Goal: Information Seeking & Learning: Find specific page/section

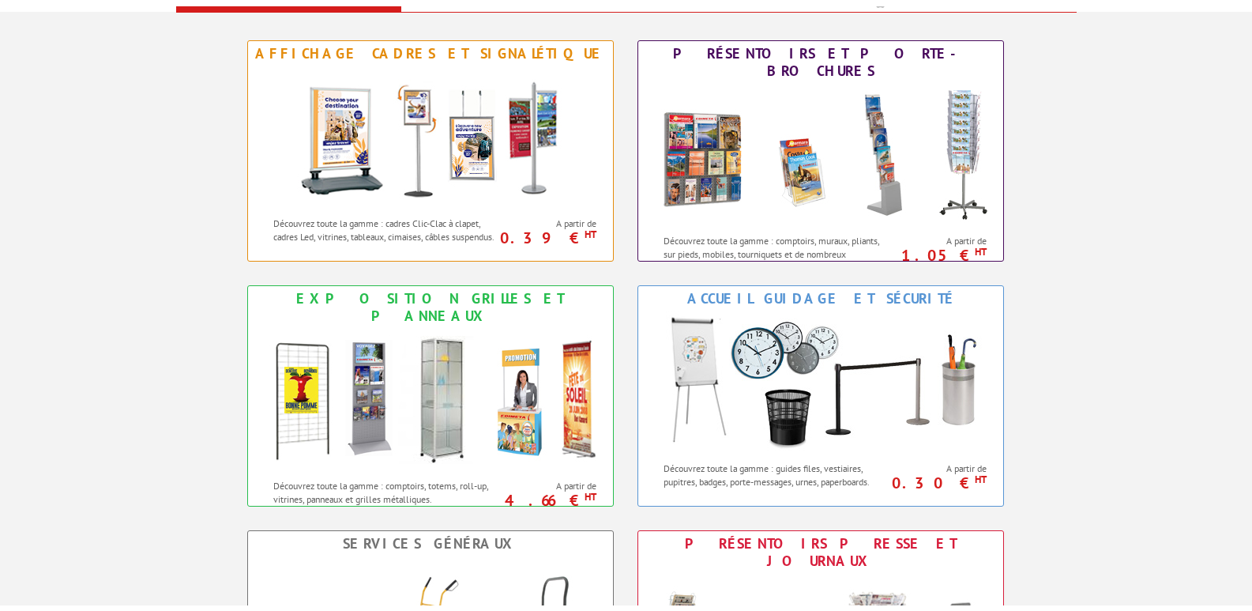
scroll to position [869, 0]
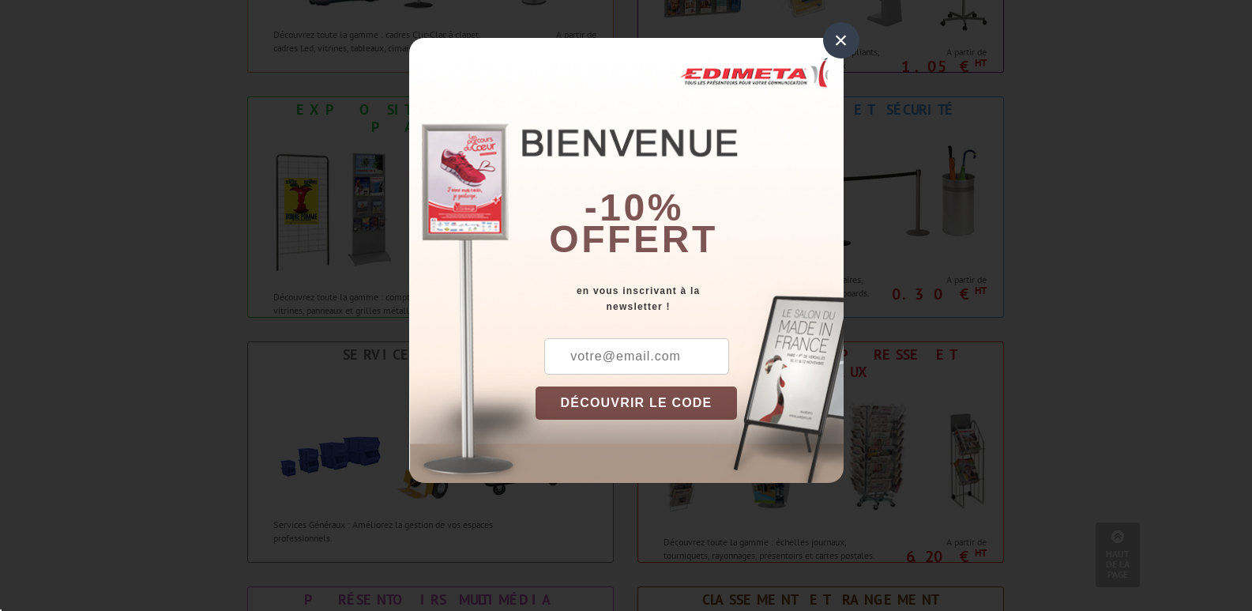
click at [839, 37] on div "×" at bounding box center [841, 40] width 36 height 36
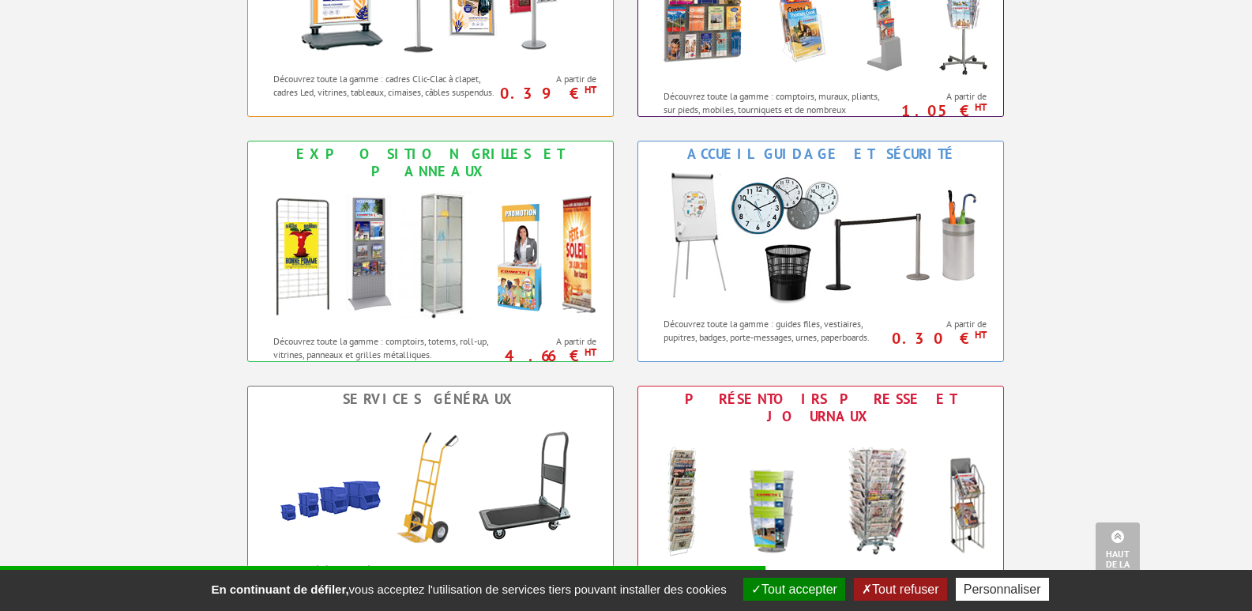
scroll to position [790, 0]
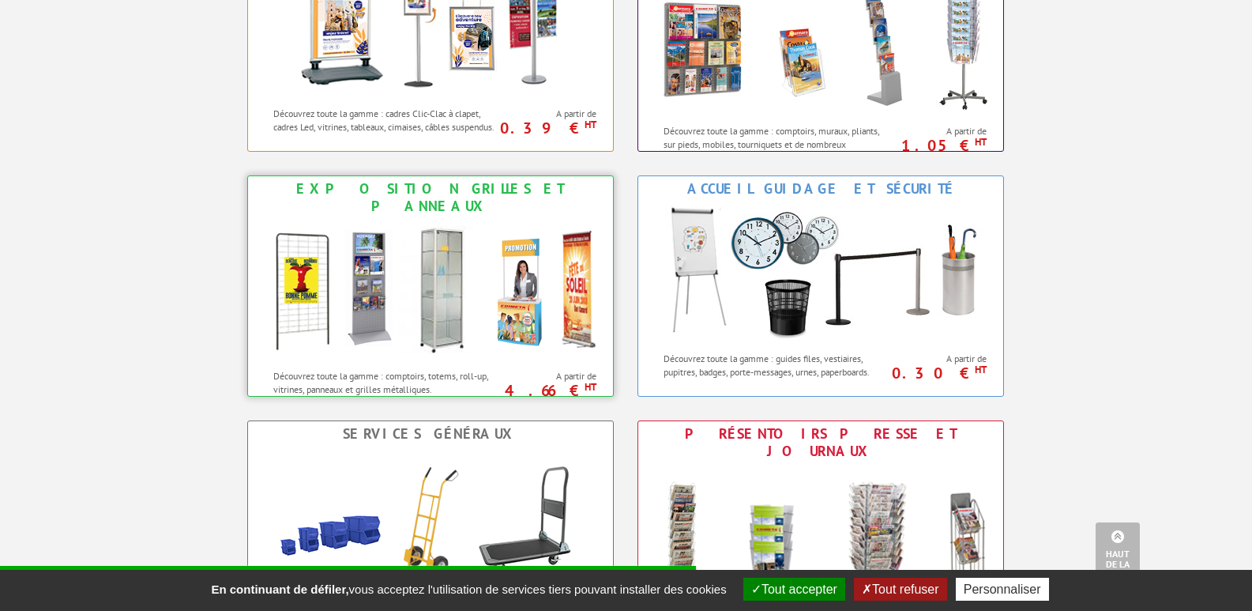
click at [399, 239] on img at bounding box center [431, 290] width 348 height 142
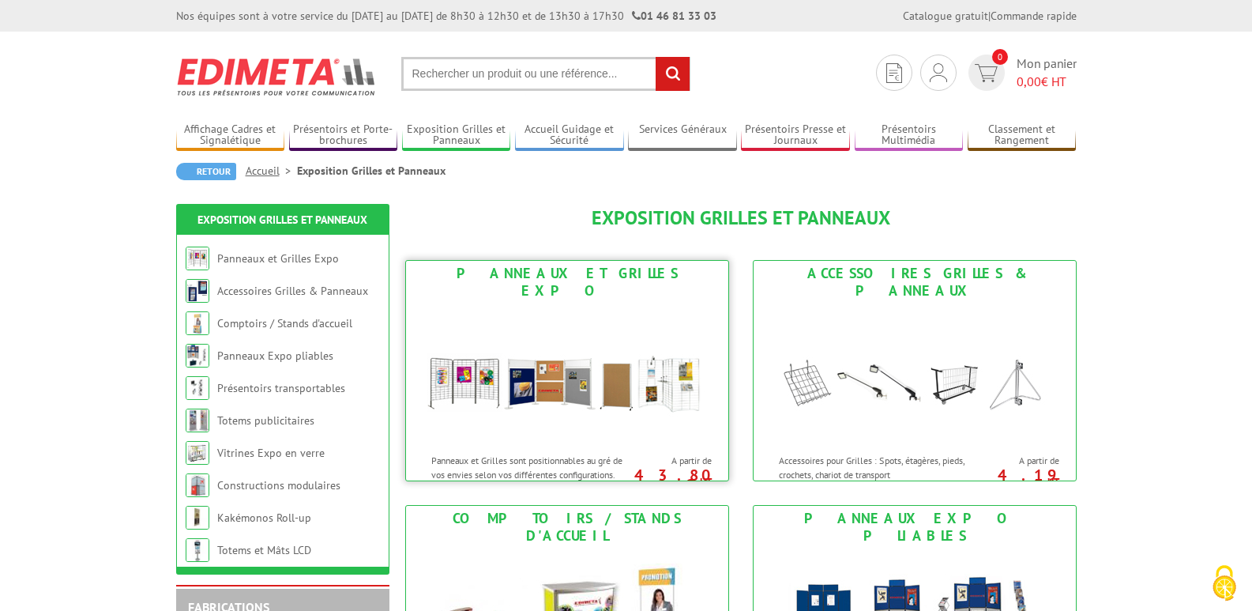
click at [567, 357] on img at bounding box center [567, 374] width 292 height 142
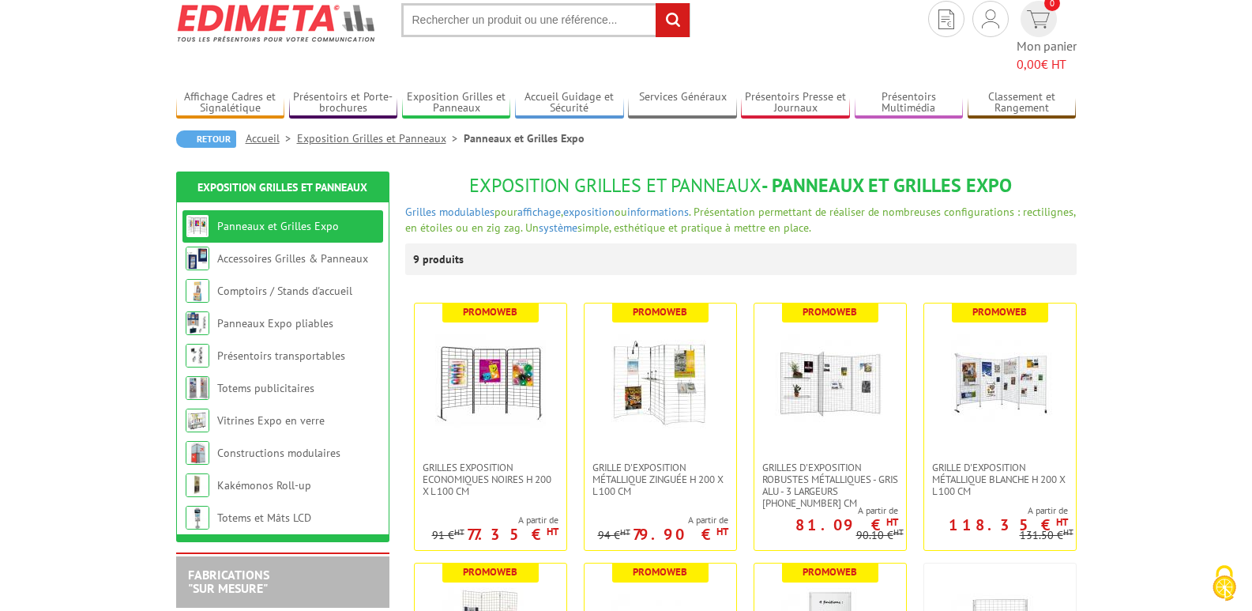
scroll to position [79, 0]
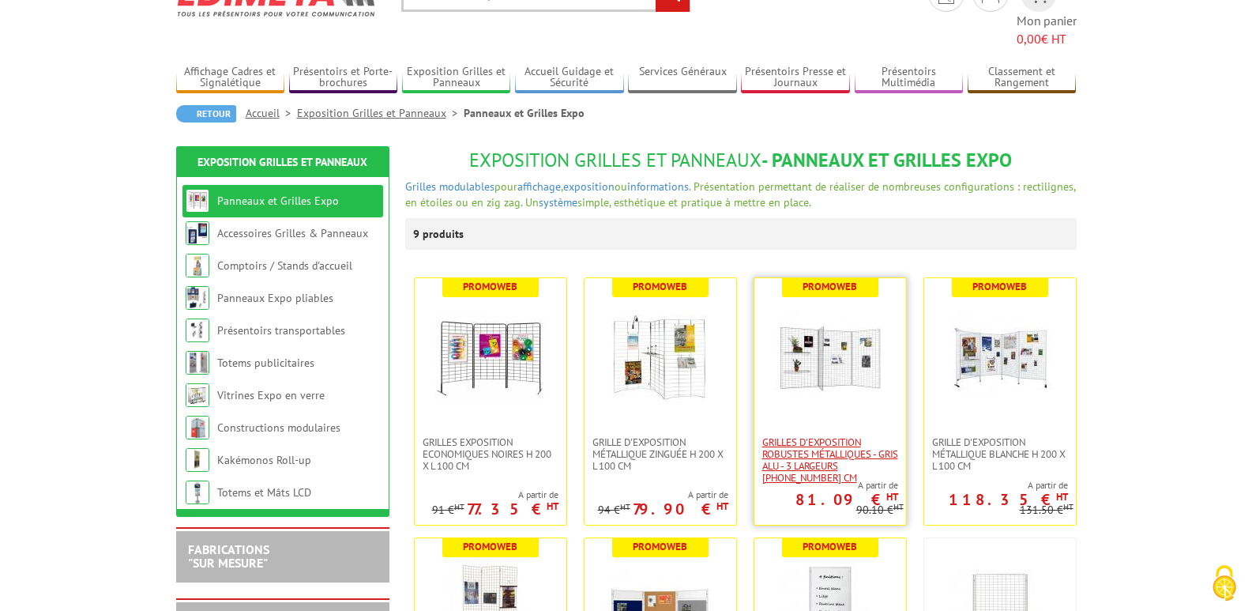
click at [831, 446] on span "Grilles d'exposition robustes métalliques - gris alu - 3 largeurs 70-100-120 cm" at bounding box center [831, 459] width 136 height 47
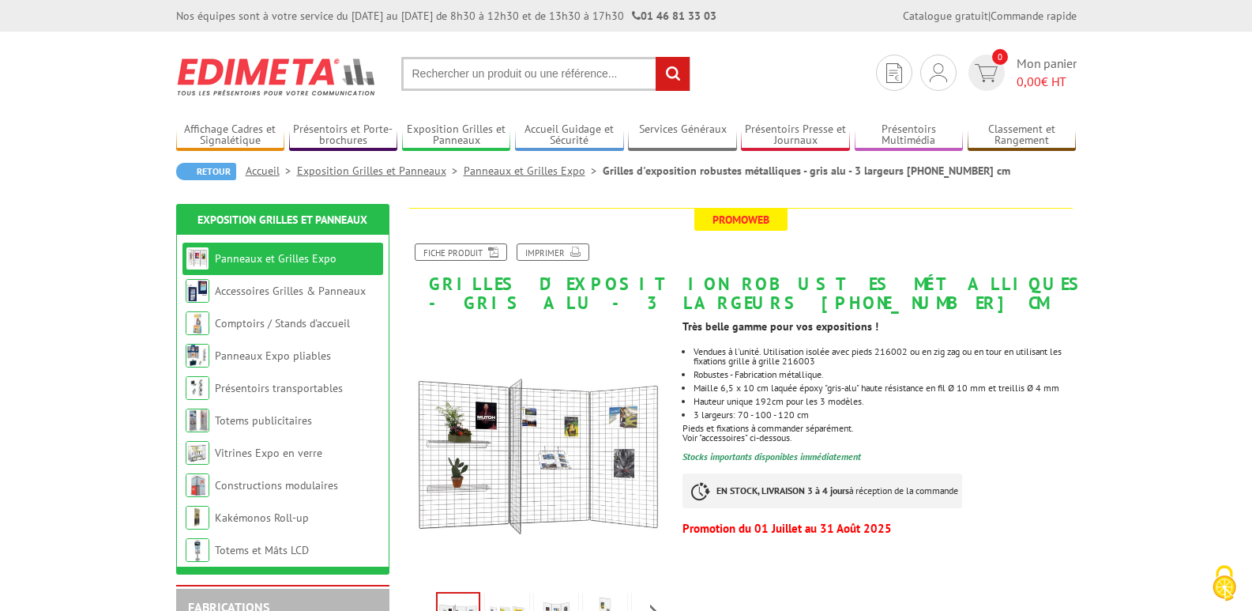
click at [438, 76] on input "text" at bounding box center [545, 74] width 289 height 34
click at [430, 71] on input "text" at bounding box center [545, 74] width 289 height 34
type input "grille d'exposition murale"
click at [656, 57] on input "rechercher" at bounding box center [673, 74] width 34 height 34
